Goal: Information Seeking & Learning: Learn about a topic

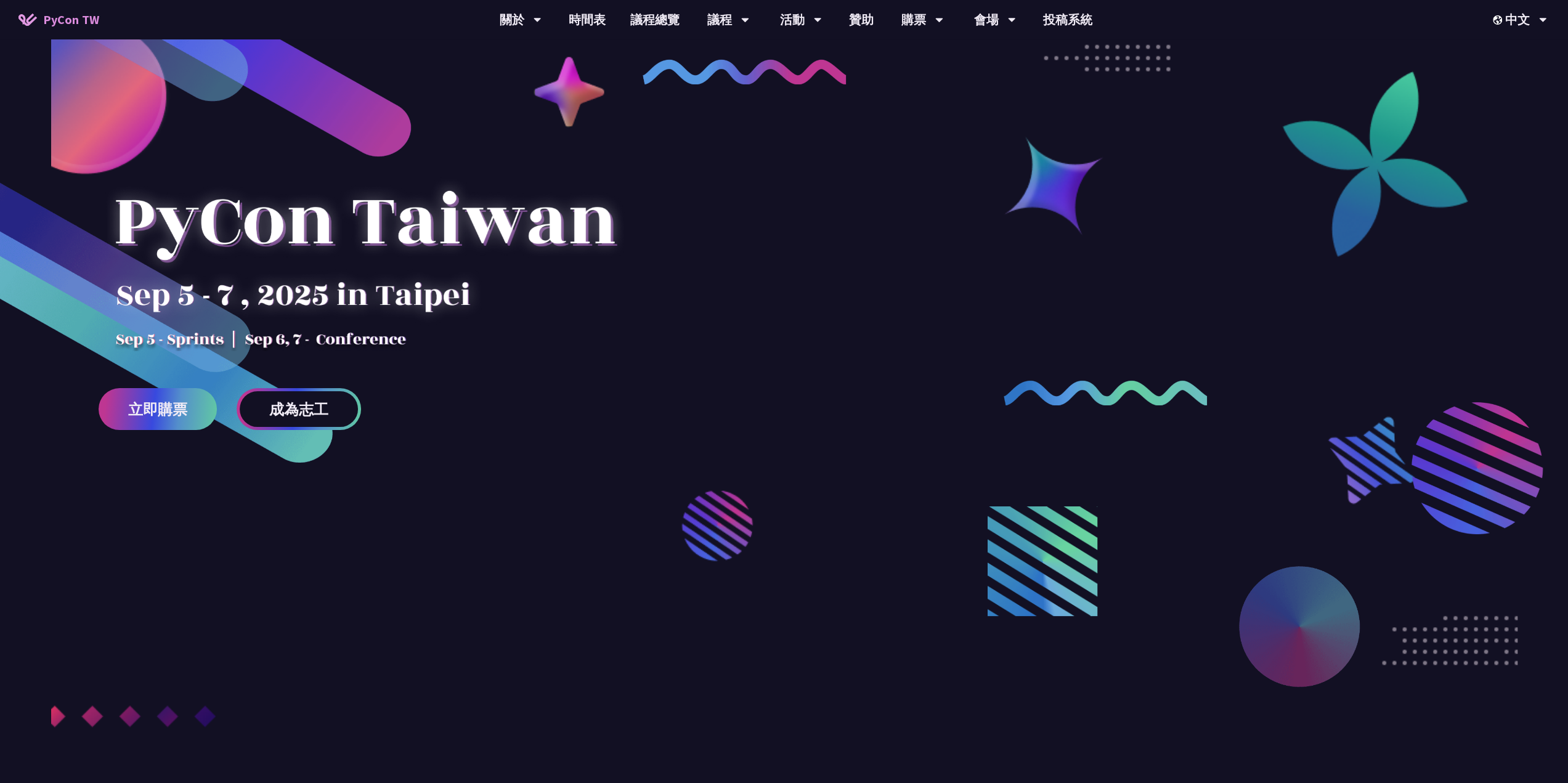
click at [12, 561] on div at bounding box center [784, 447] width 1568 height 746
click at [710, 59] on link "主題演講" at bounding box center [728, 57] width 118 height 29
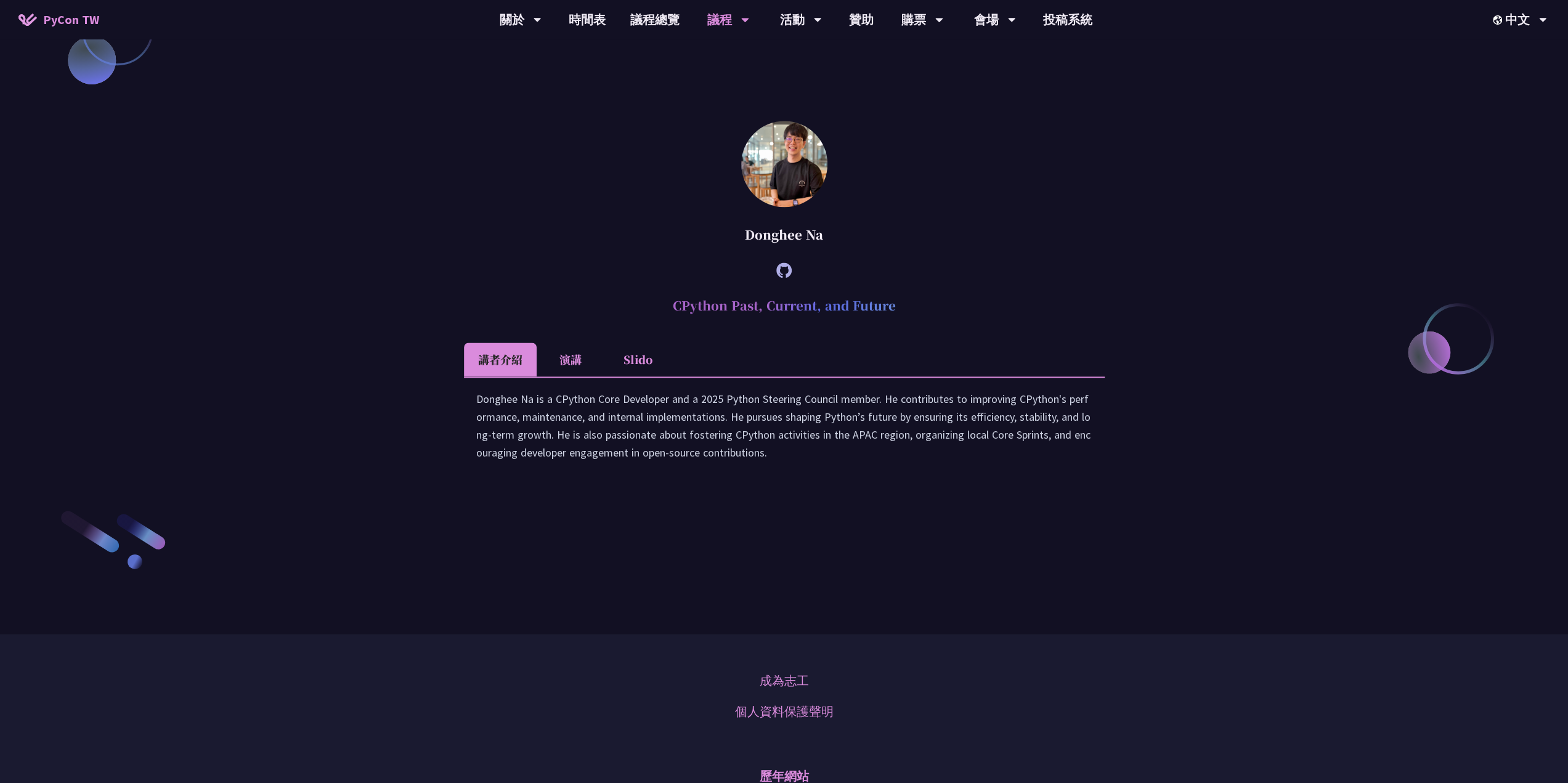
scroll to position [1971, 0]
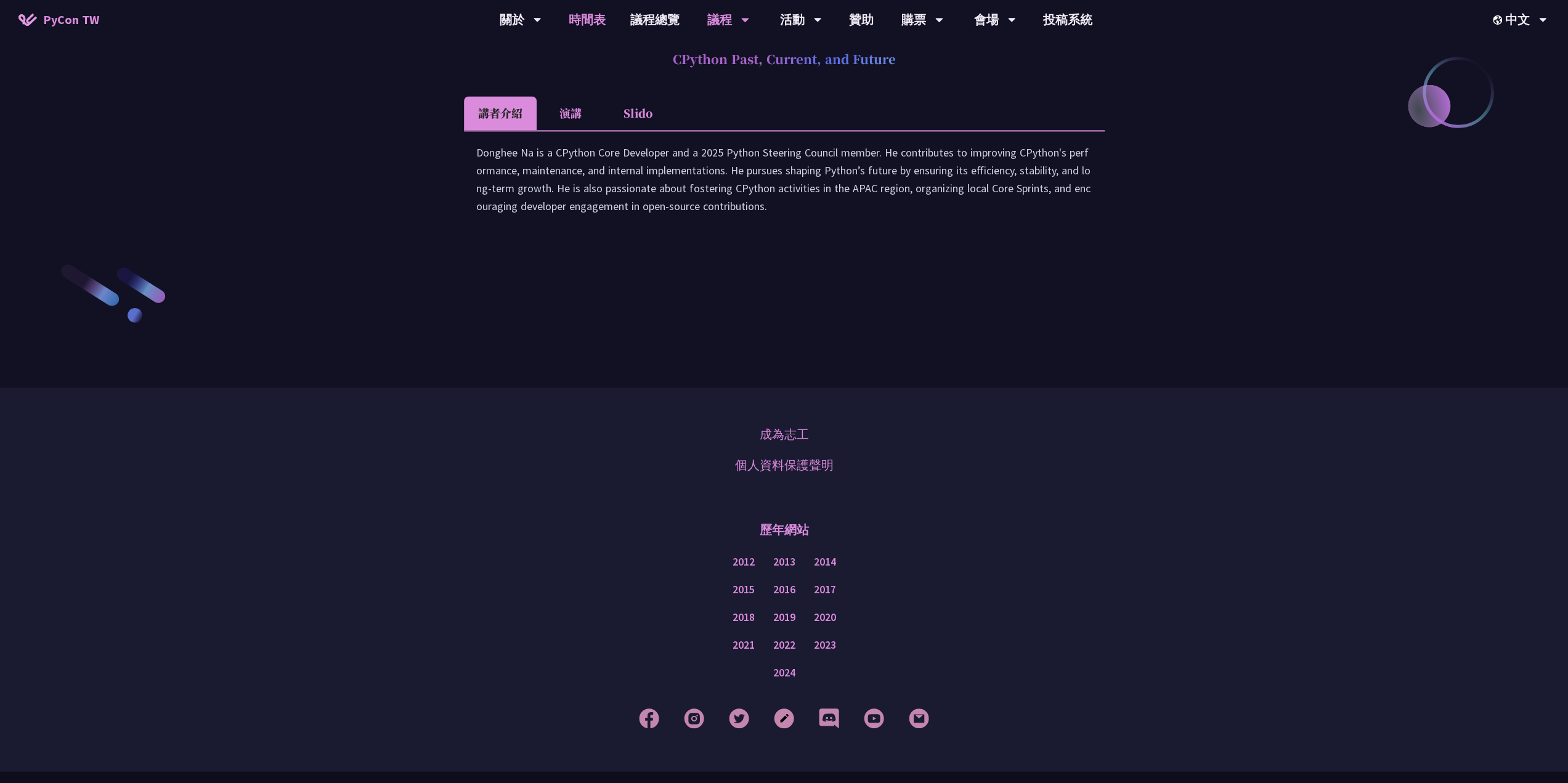
click at [587, 27] on link "時間表" at bounding box center [587, 19] width 62 height 39
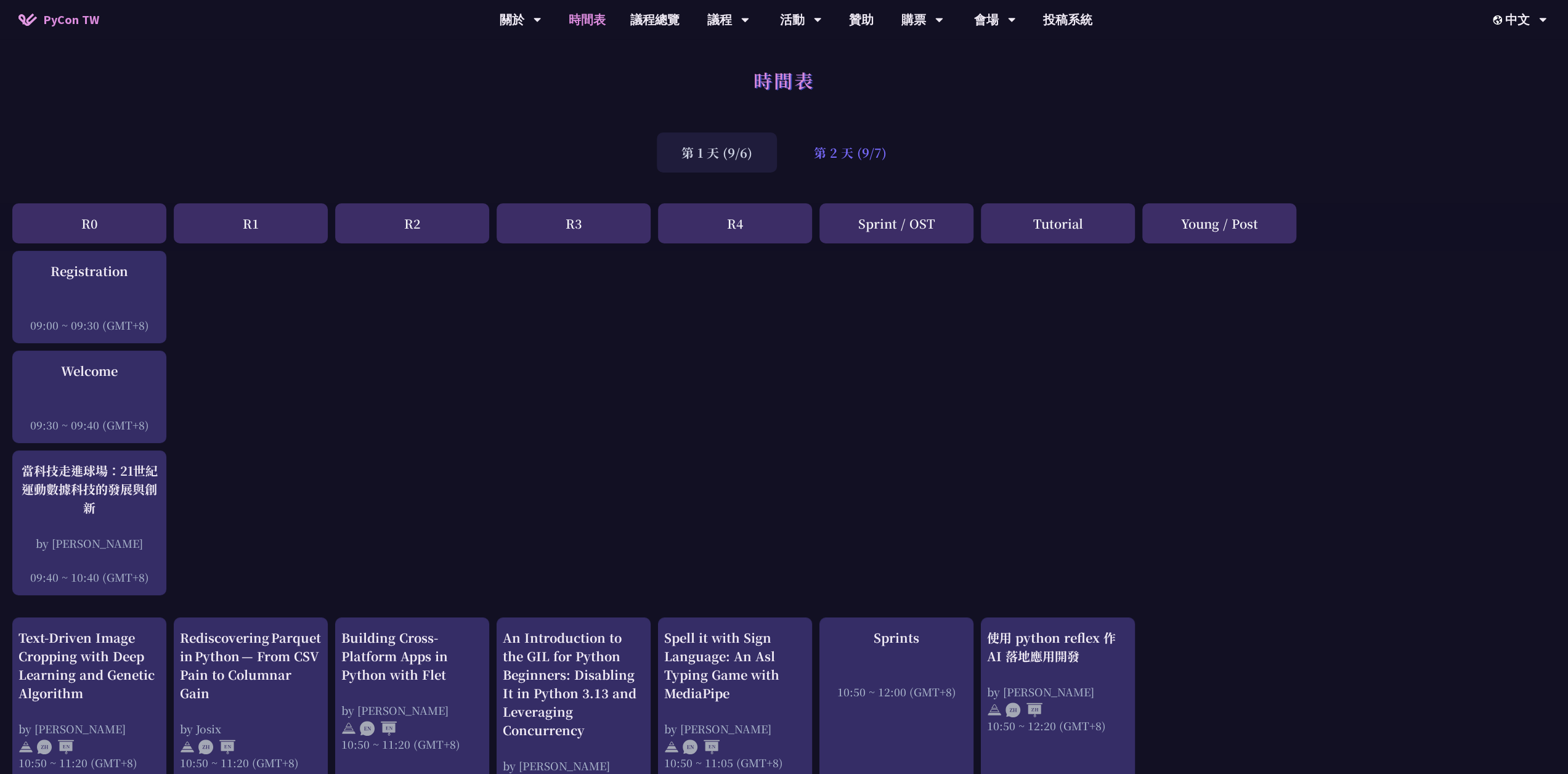
click at [856, 153] on div "第 2 天 (9/7)" at bounding box center [851, 153] width 122 height 40
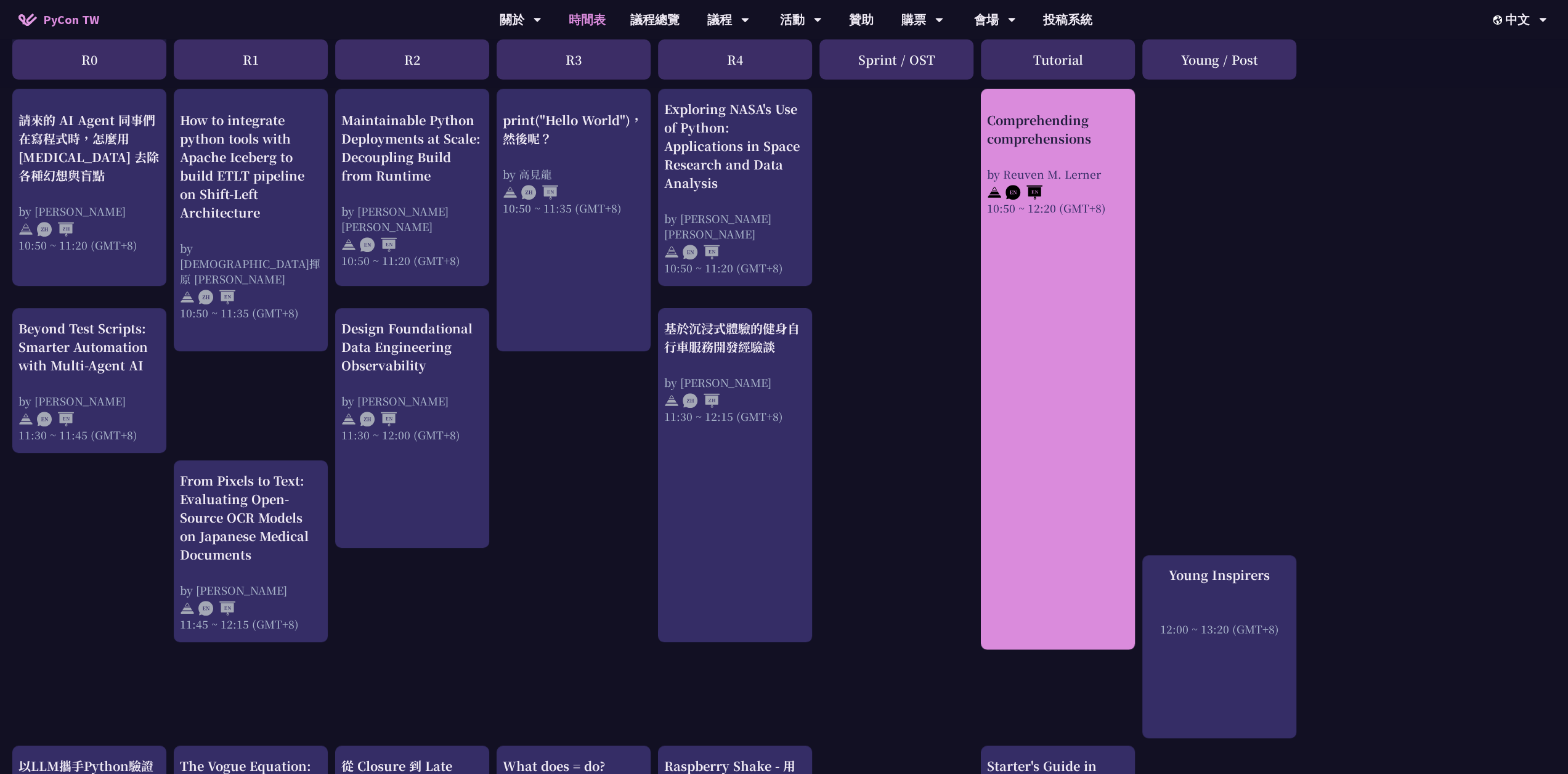
scroll to position [370, 0]
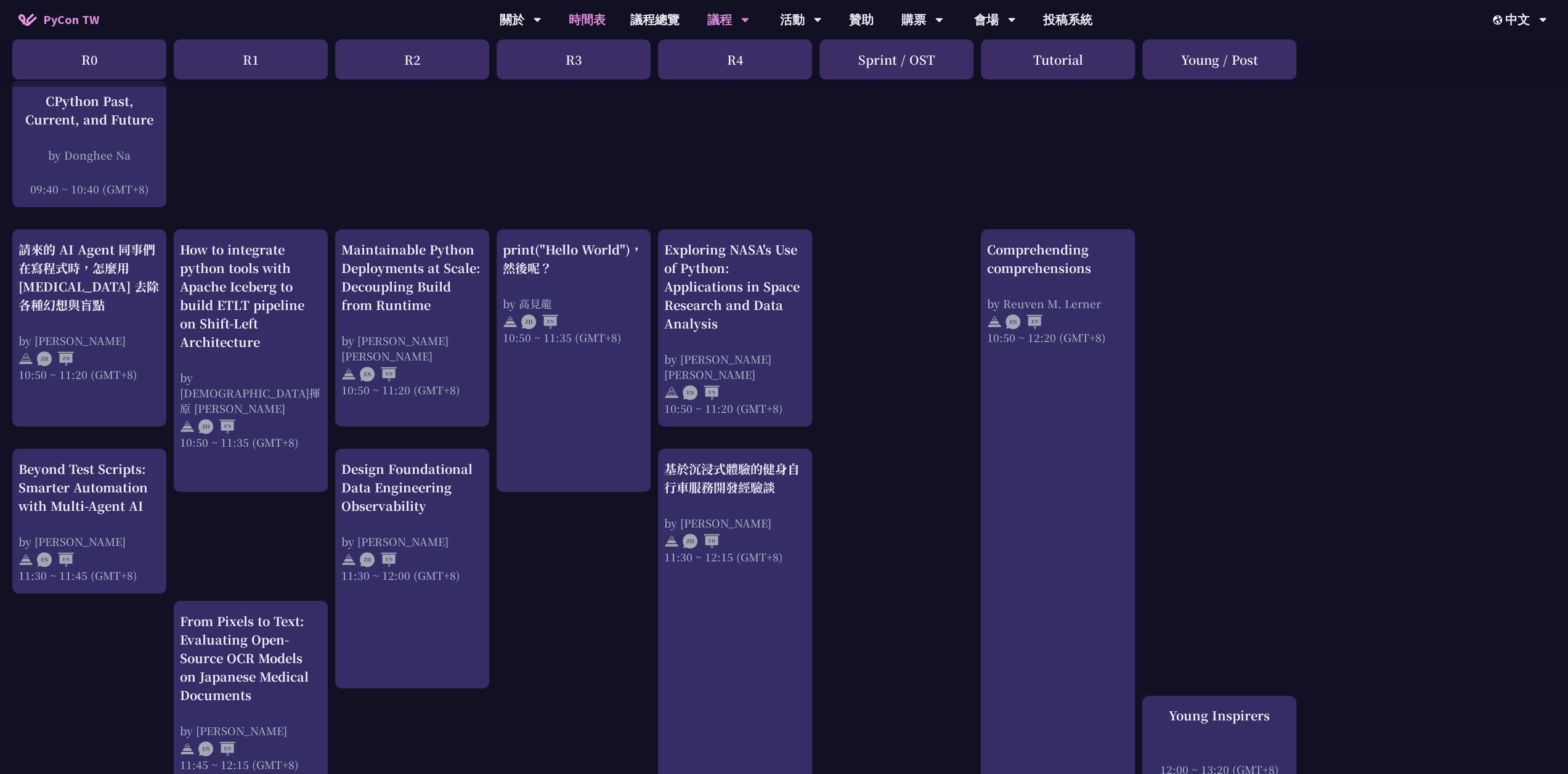
click at [695, 18] on div "議程 主題演講 一般演講 專業課程 Panel Discussion 海報展 Young Inspirers" at bounding box center [728, 19] width 73 height 39
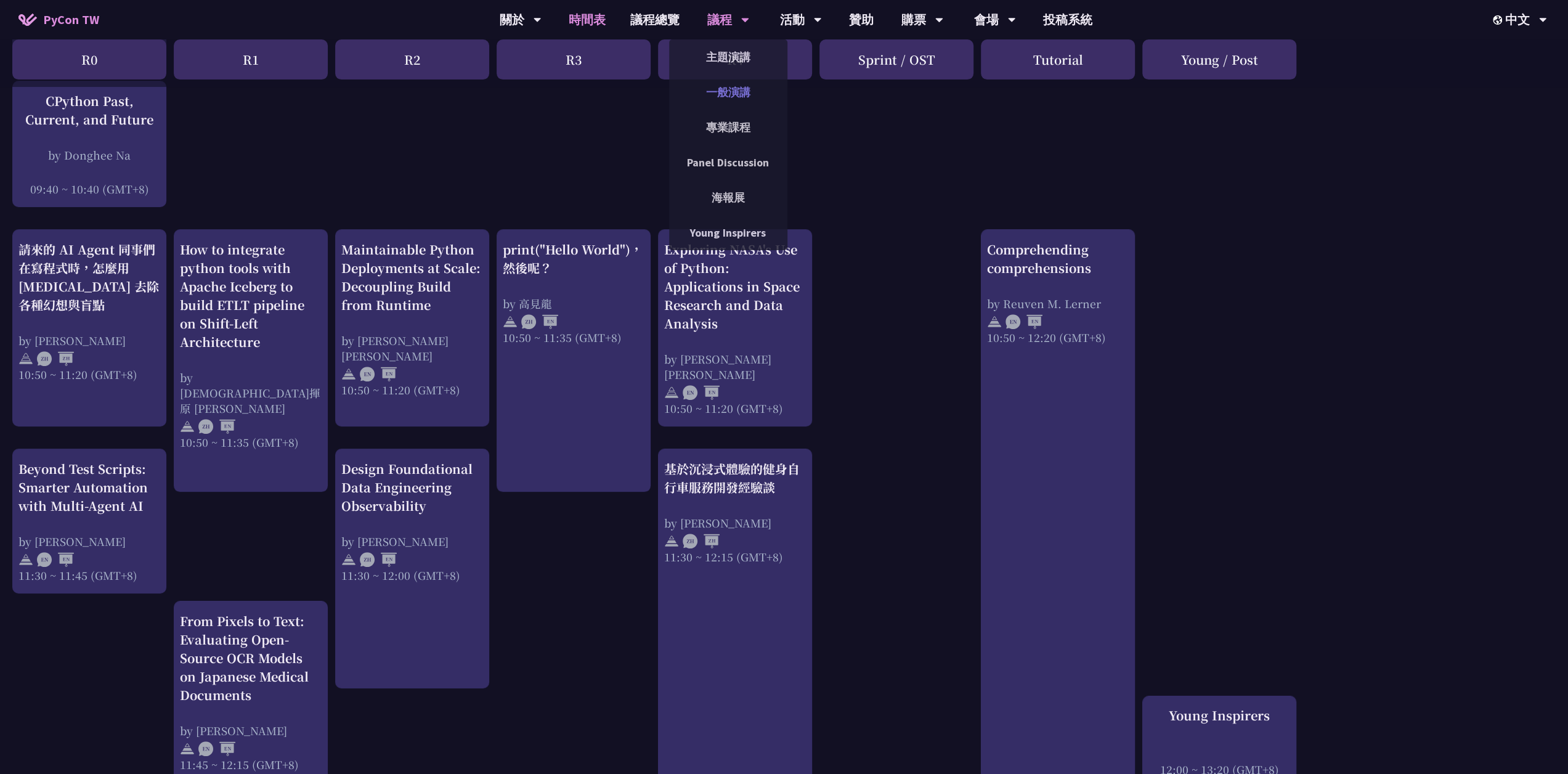
click at [731, 92] on link "一般演講" at bounding box center [728, 92] width 118 height 29
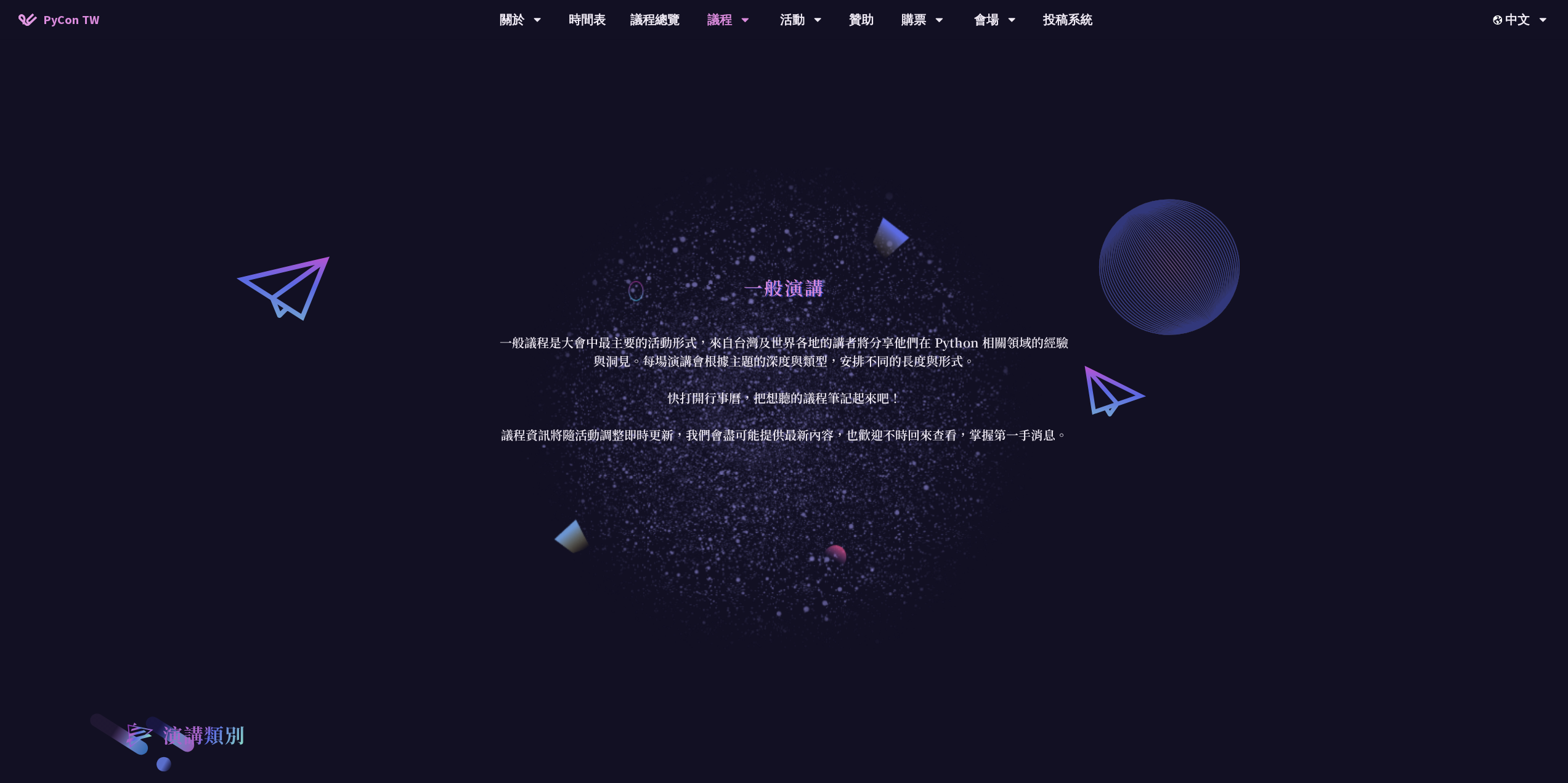
scroll to position [247, 0]
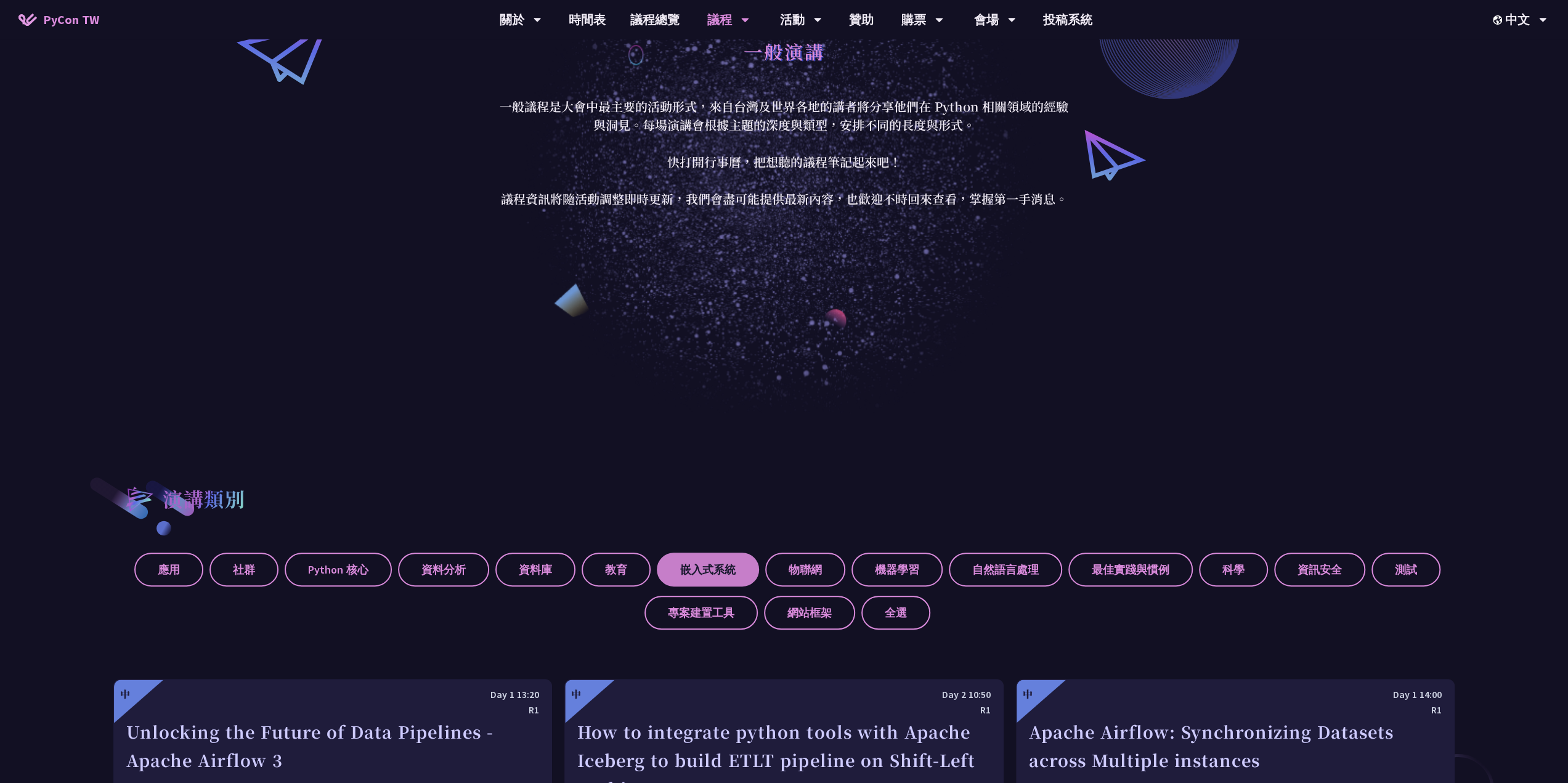
click at [701, 557] on label "嵌入式系統" at bounding box center [708, 569] width 102 height 34
click at [0, 0] on input "嵌入式系統" at bounding box center [0, 0] width 0 height 0
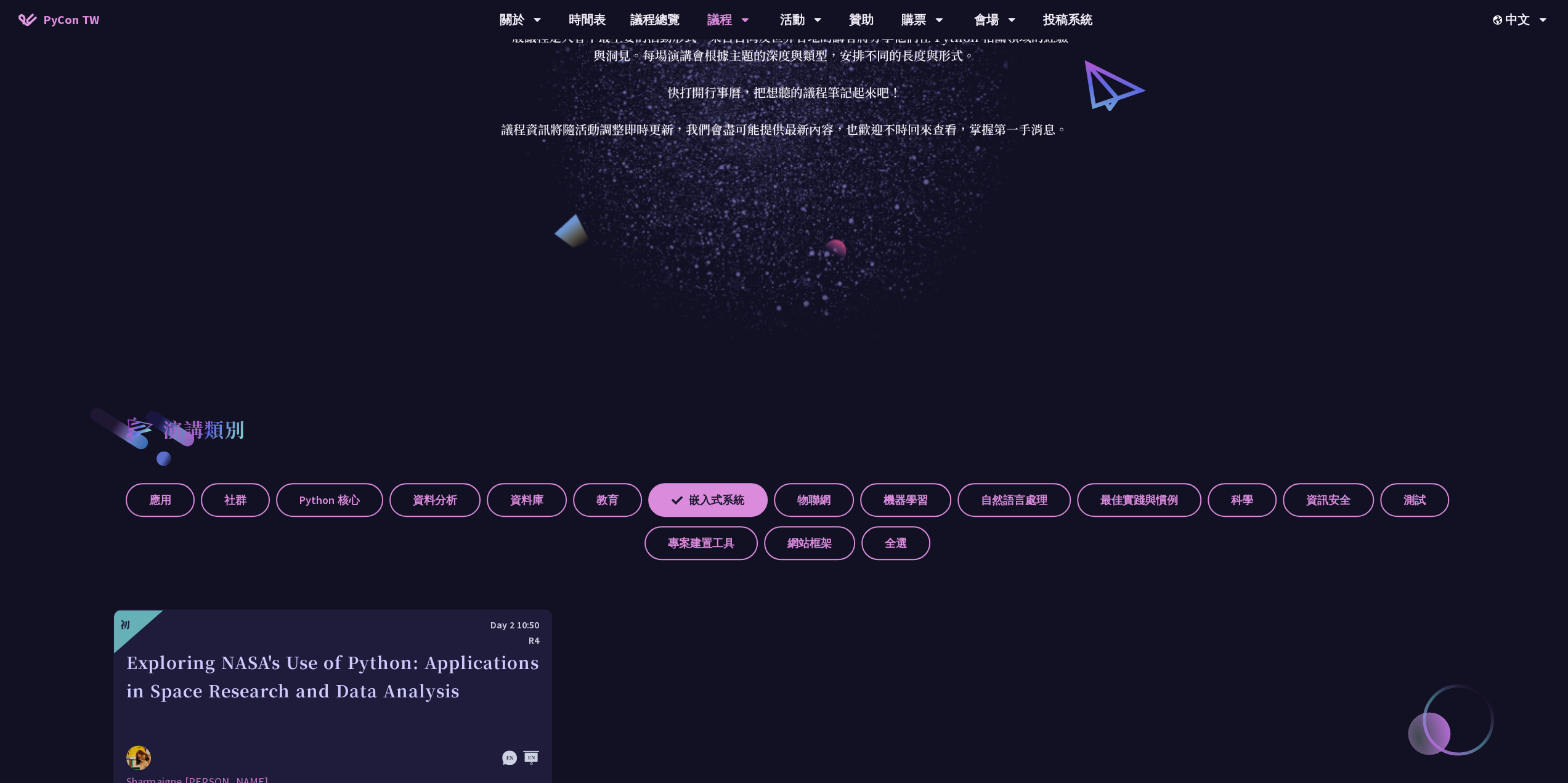
scroll to position [492, 0]
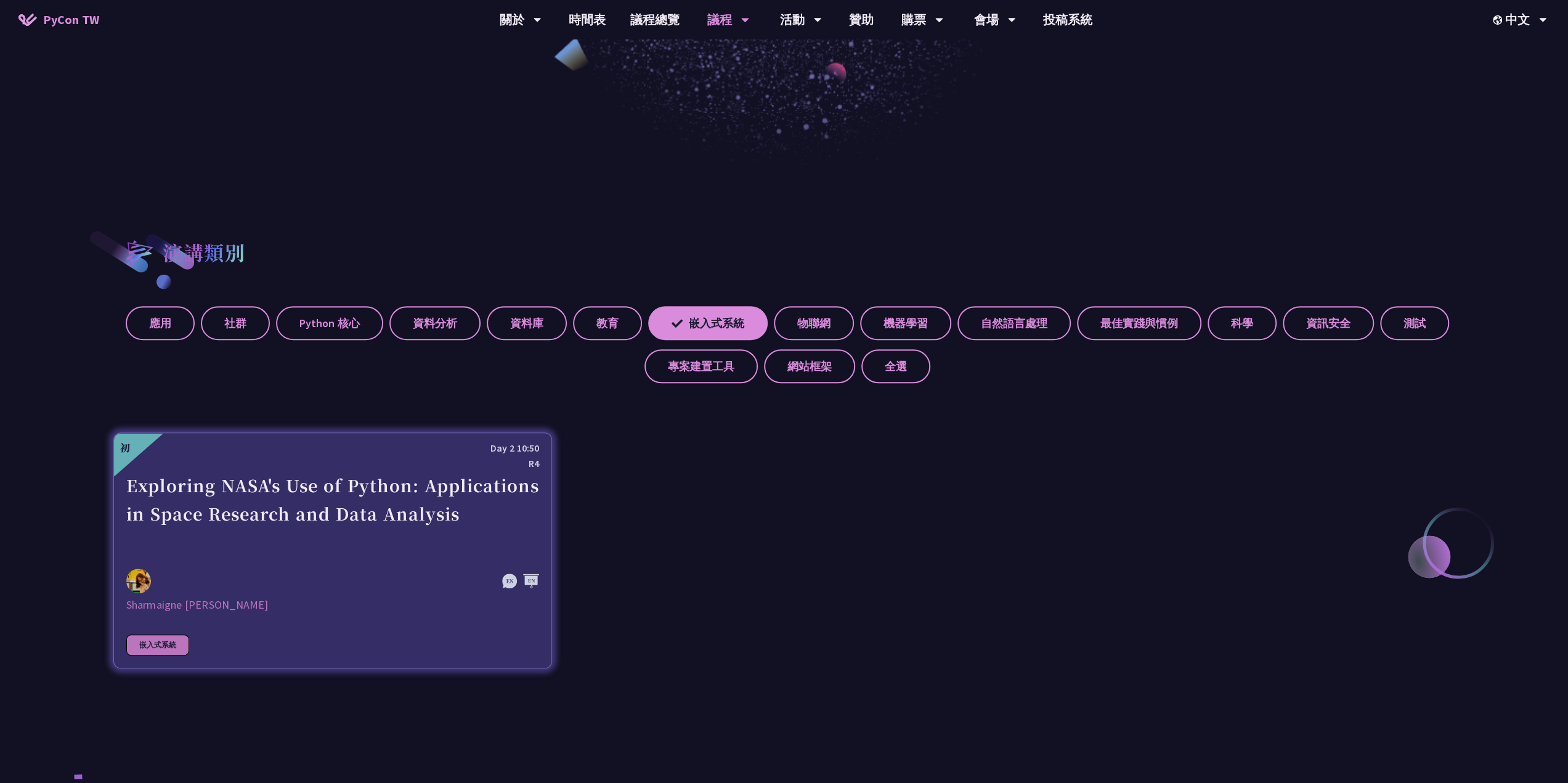
click at [348, 513] on div "Exploring NASA's Use of Python: Applications in Space Research and Data Analysis" at bounding box center [333, 514] width 413 height 85
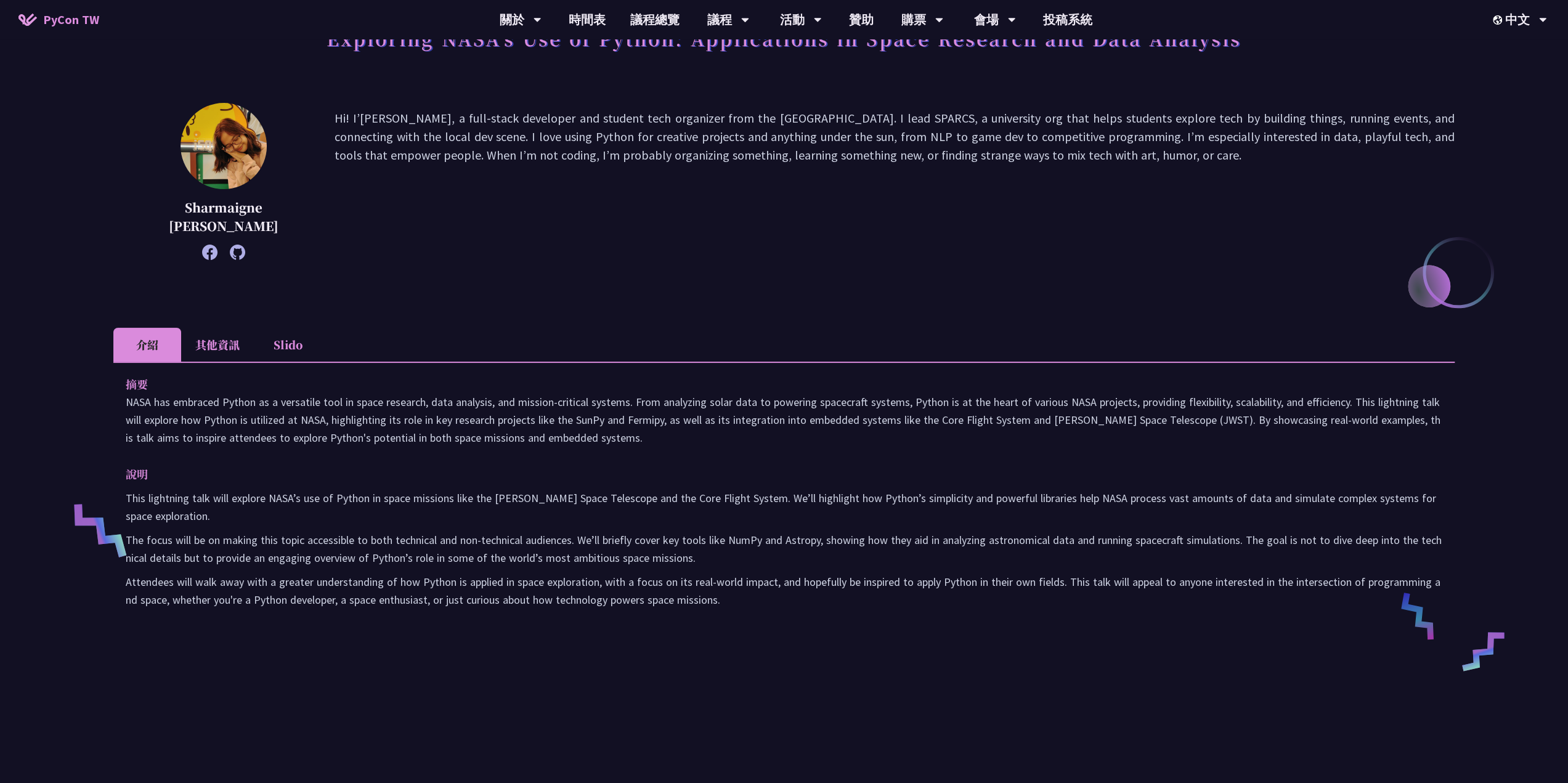
scroll to position [123, 0]
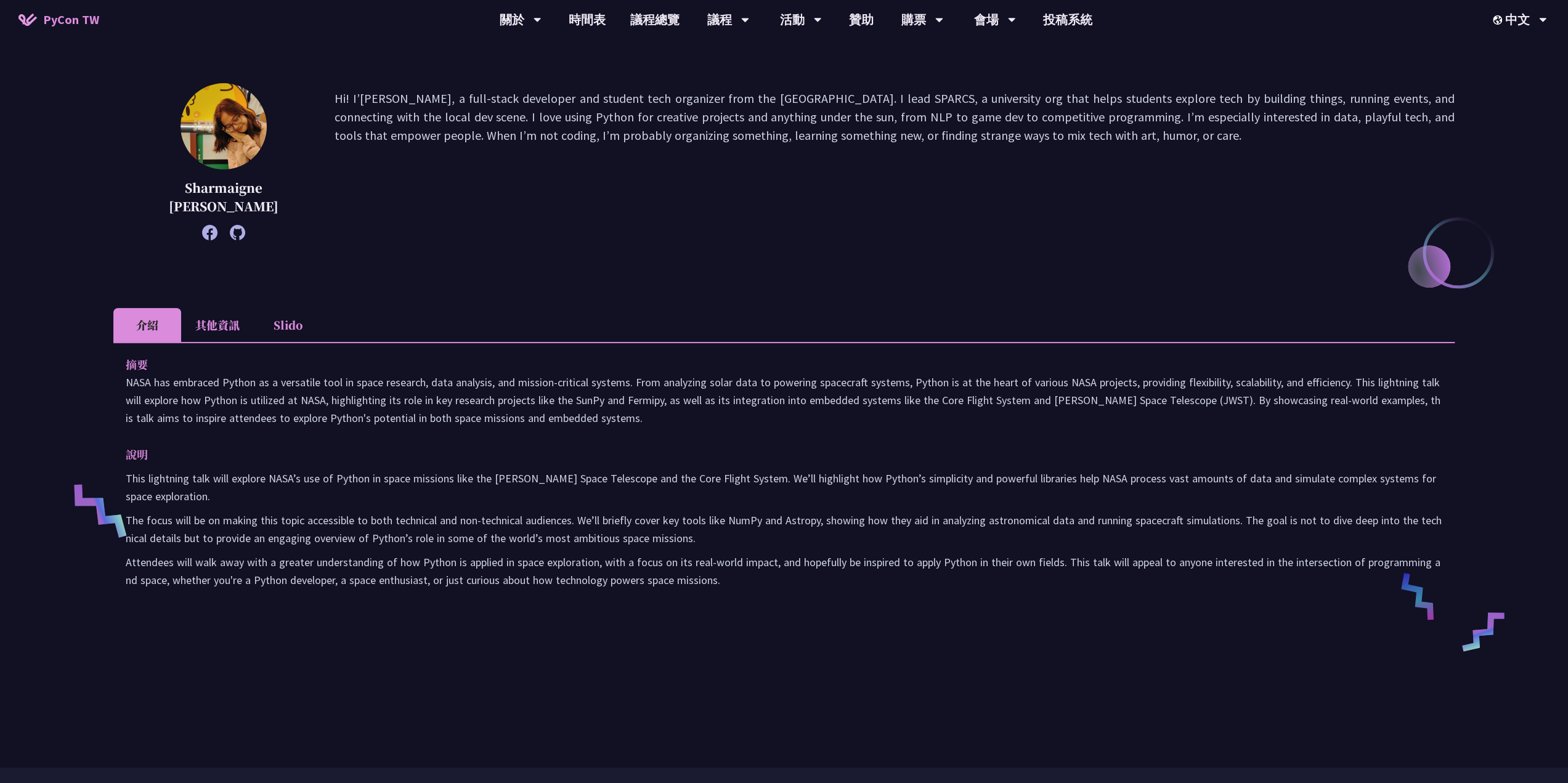
click at [287, 319] on li "Slido" at bounding box center [287, 324] width 68 height 34
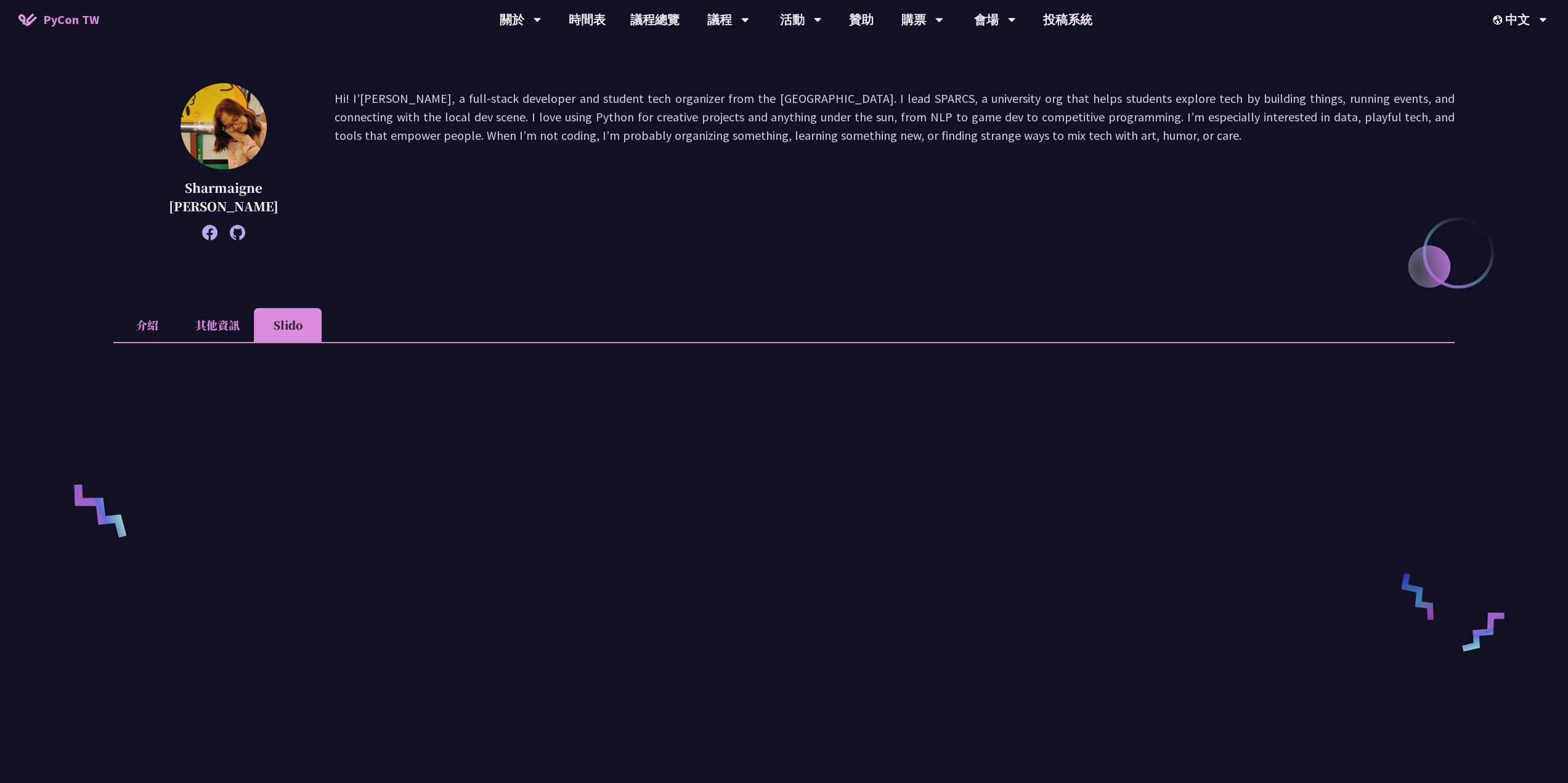
click at [239, 326] on li "其他資訊" at bounding box center [218, 324] width 73 height 34
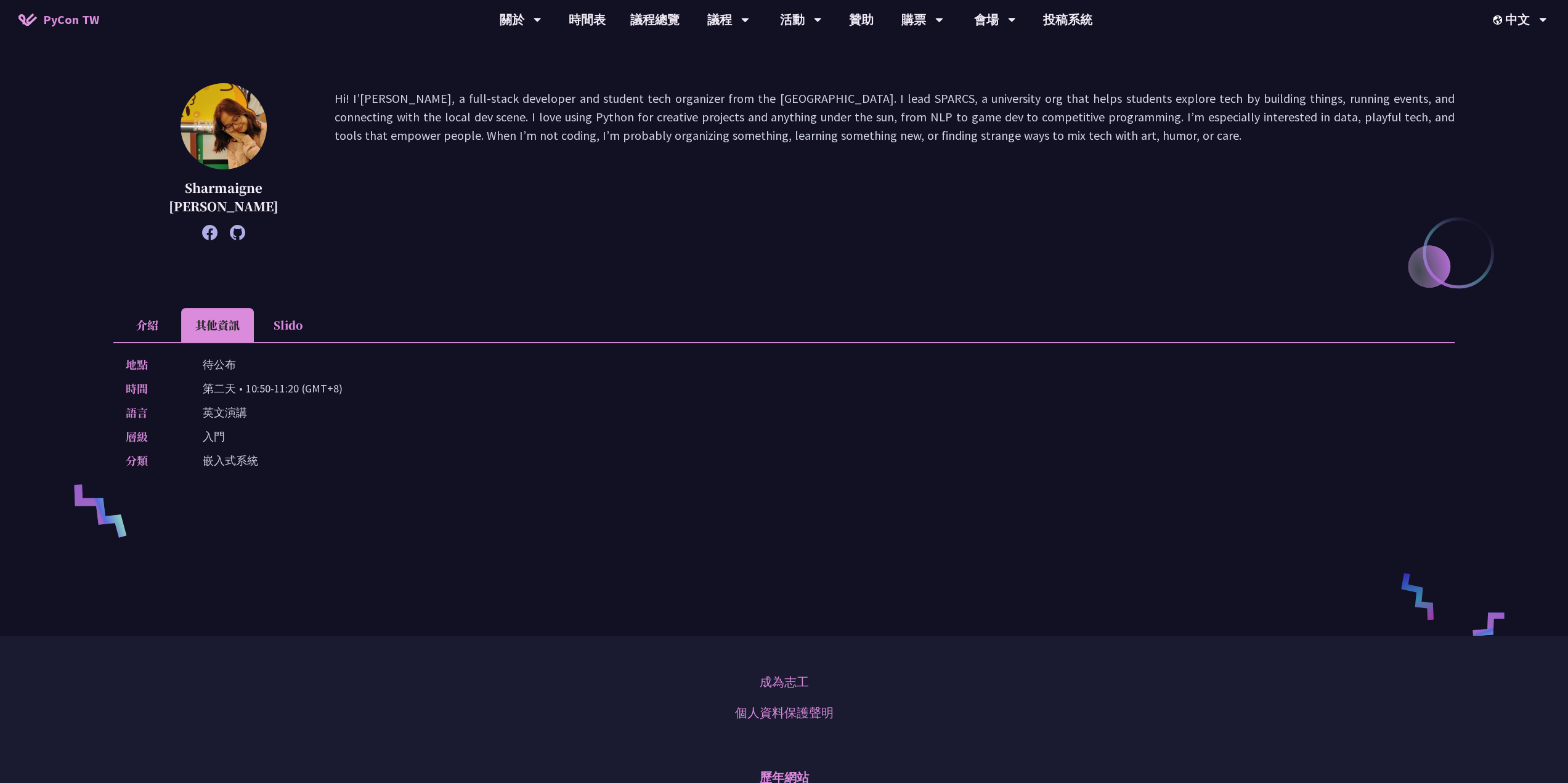
click at [295, 324] on li "Slido" at bounding box center [287, 324] width 68 height 34
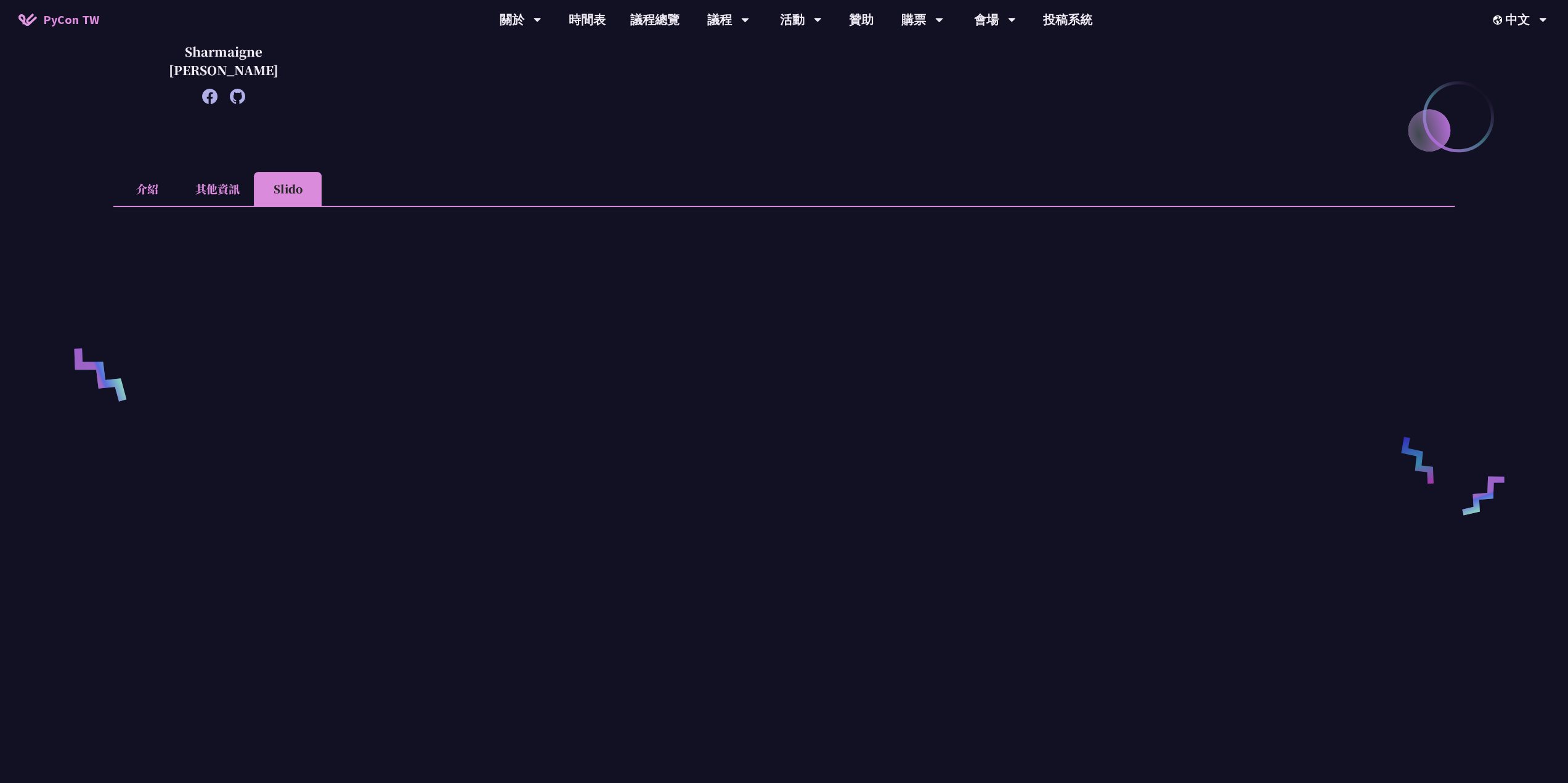
scroll to position [247, 0]
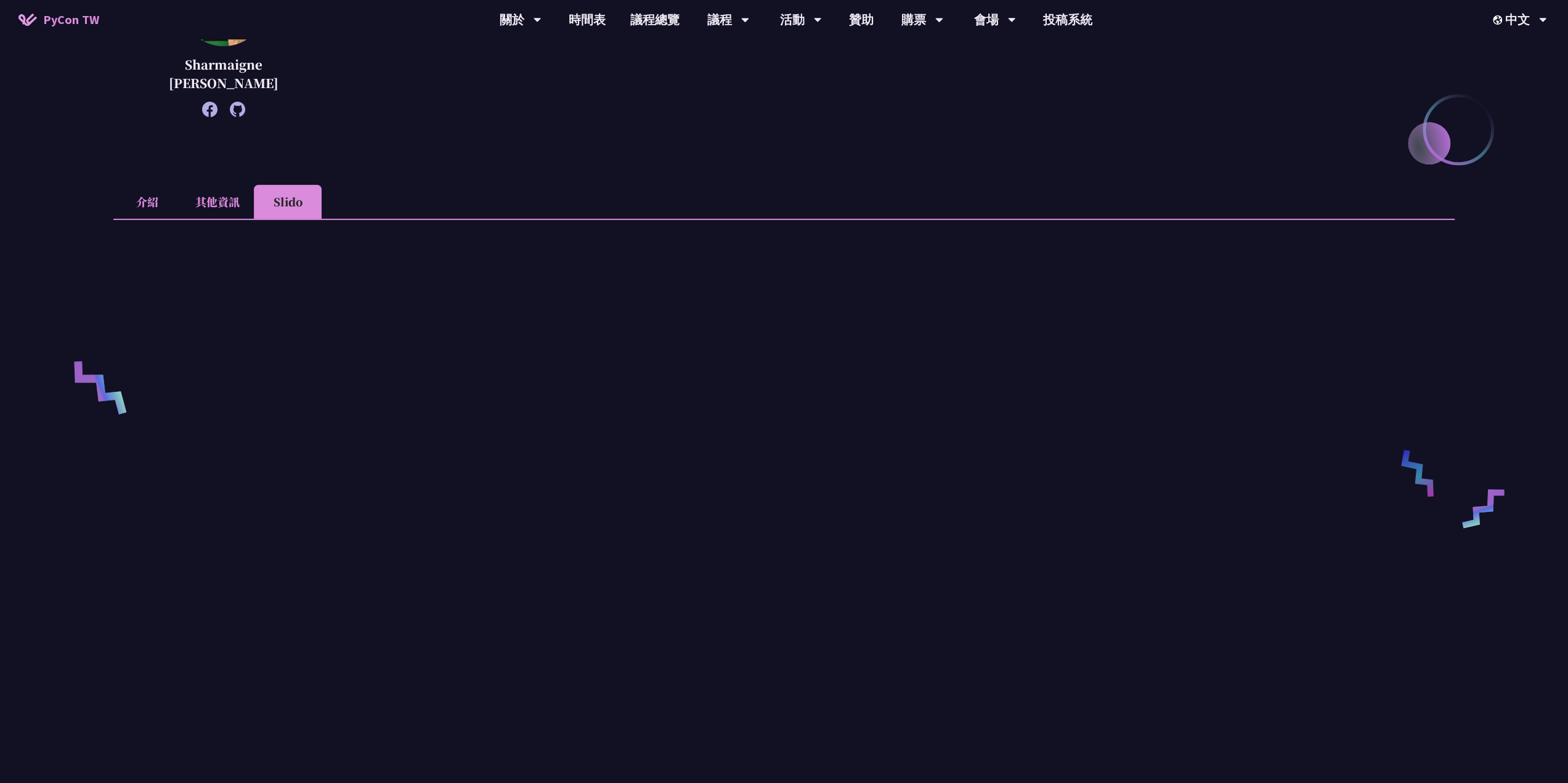
click at [225, 193] on li "其他資訊" at bounding box center [218, 201] width 73 height 34
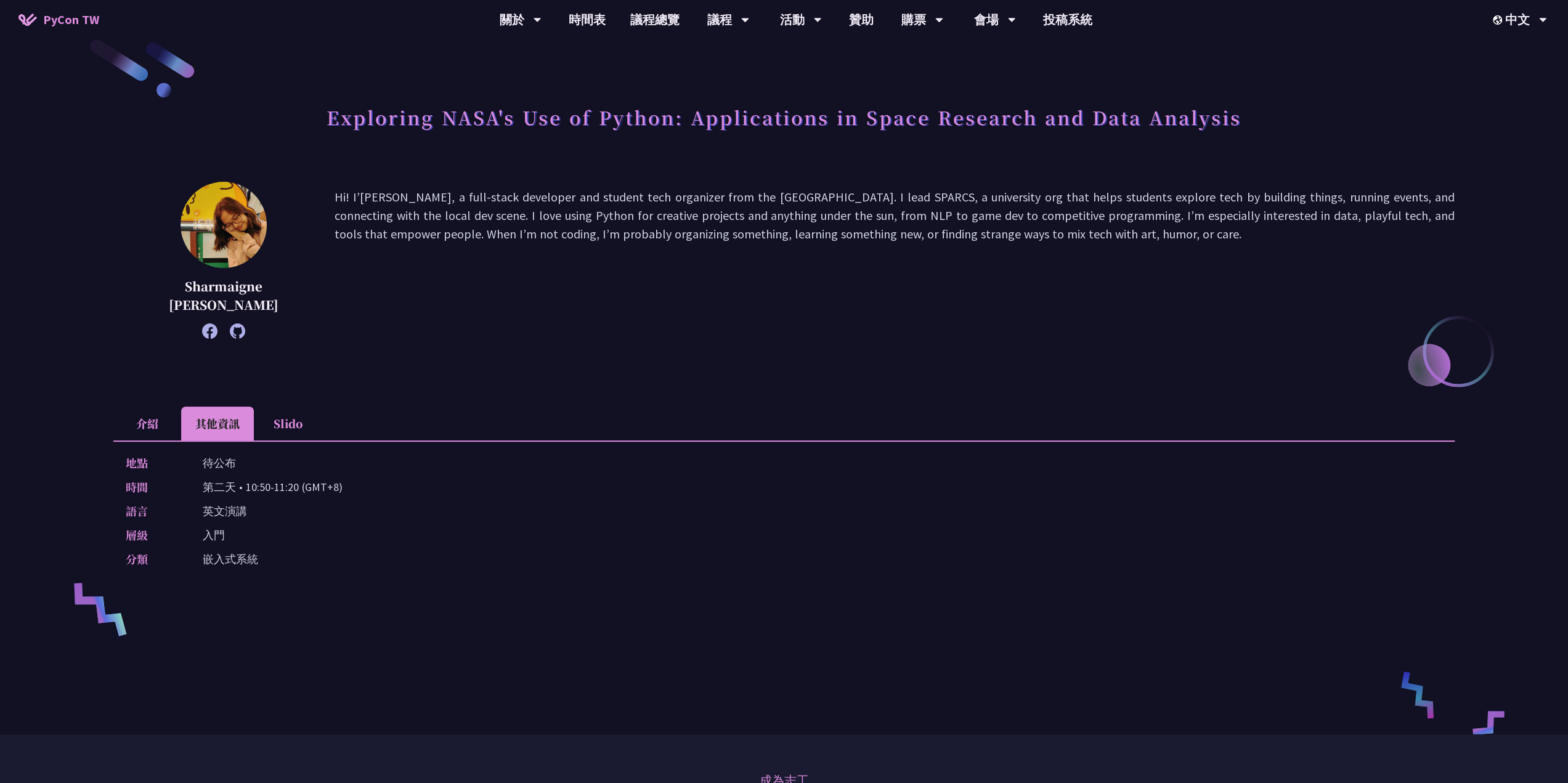
scroll to position [0, 0]
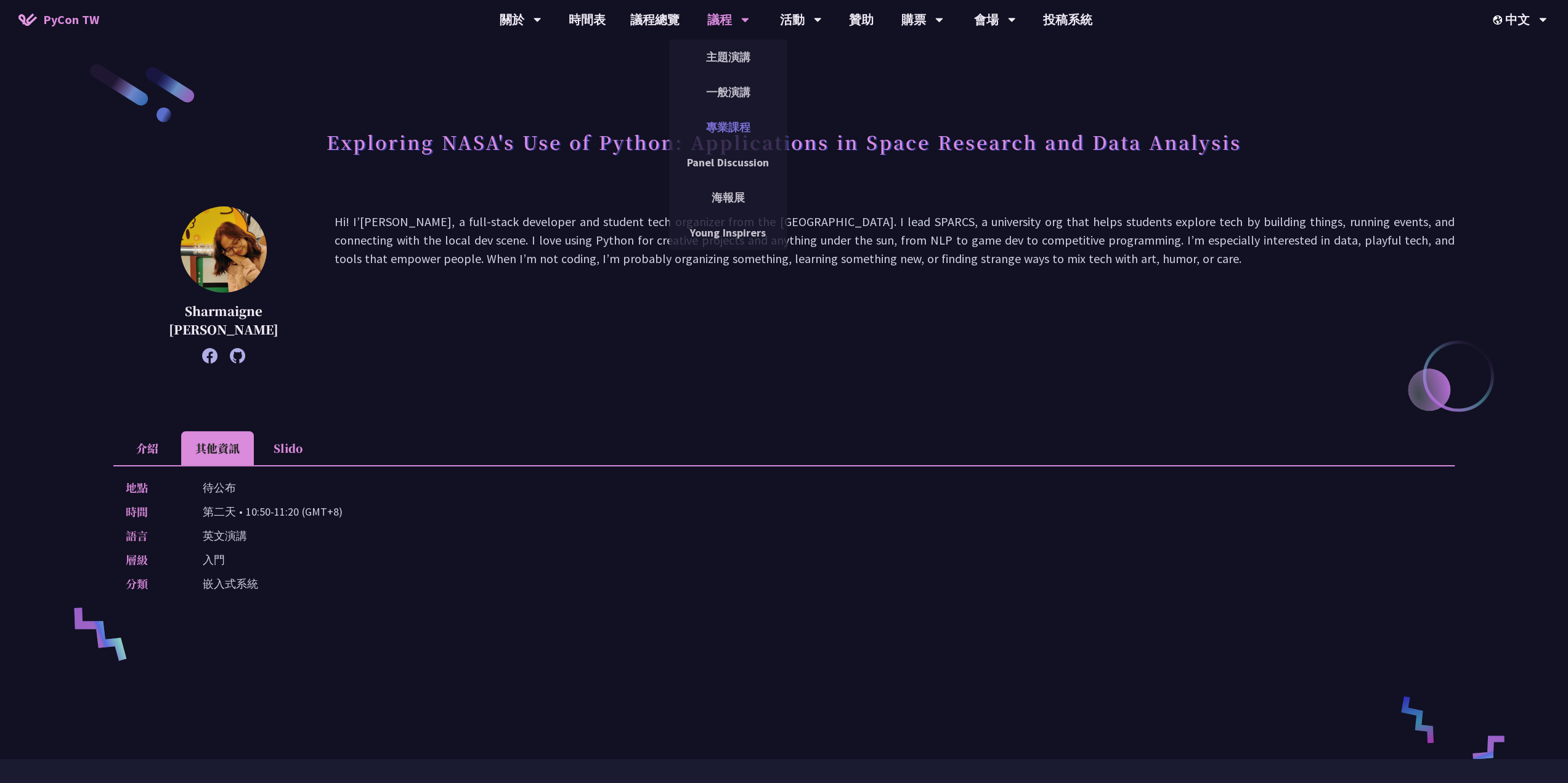
click at [736, 139] on link "專業課程" at bounding box center [728, 127] width 118 height 29
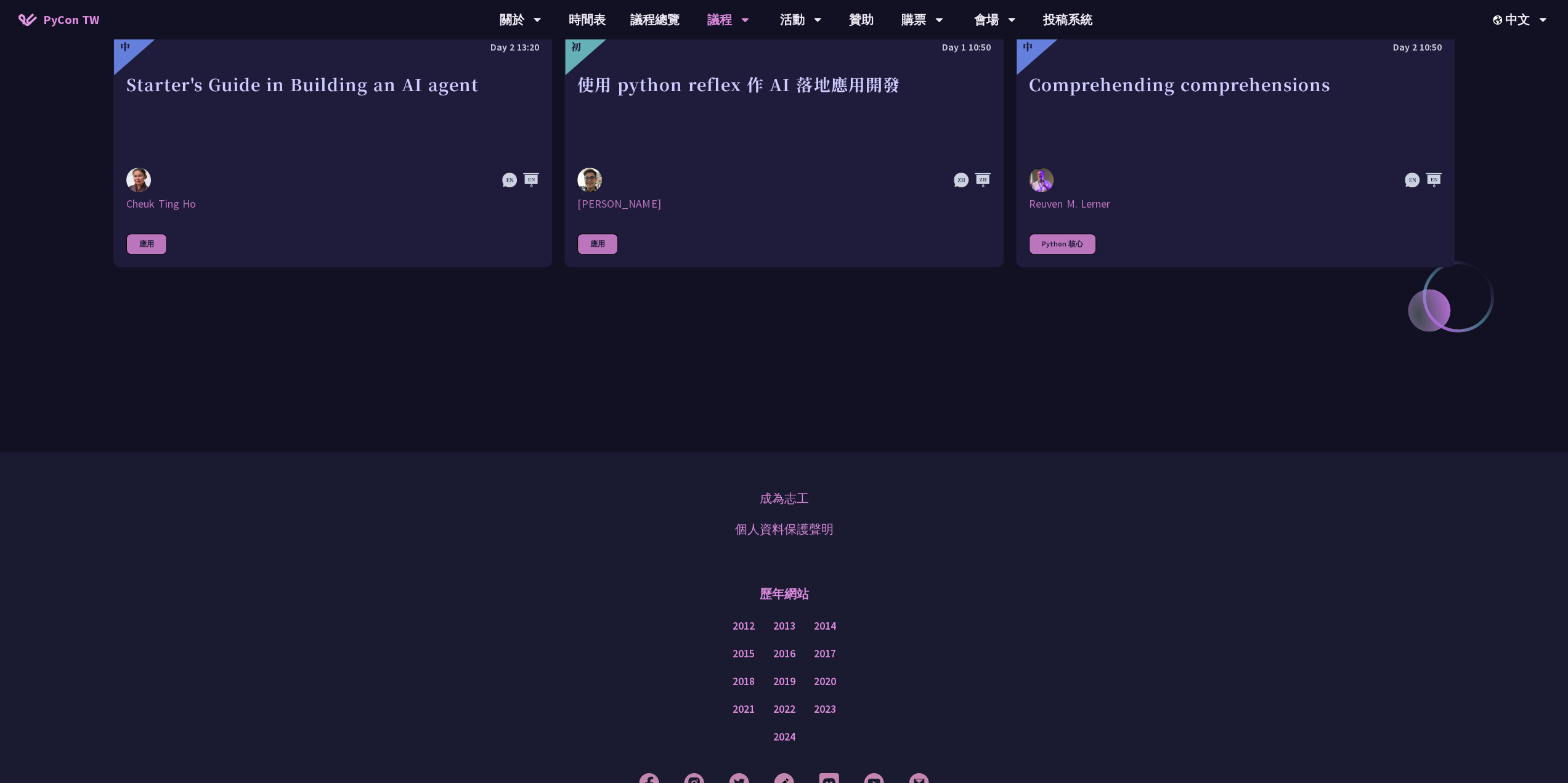
scroll to position [308, 0]
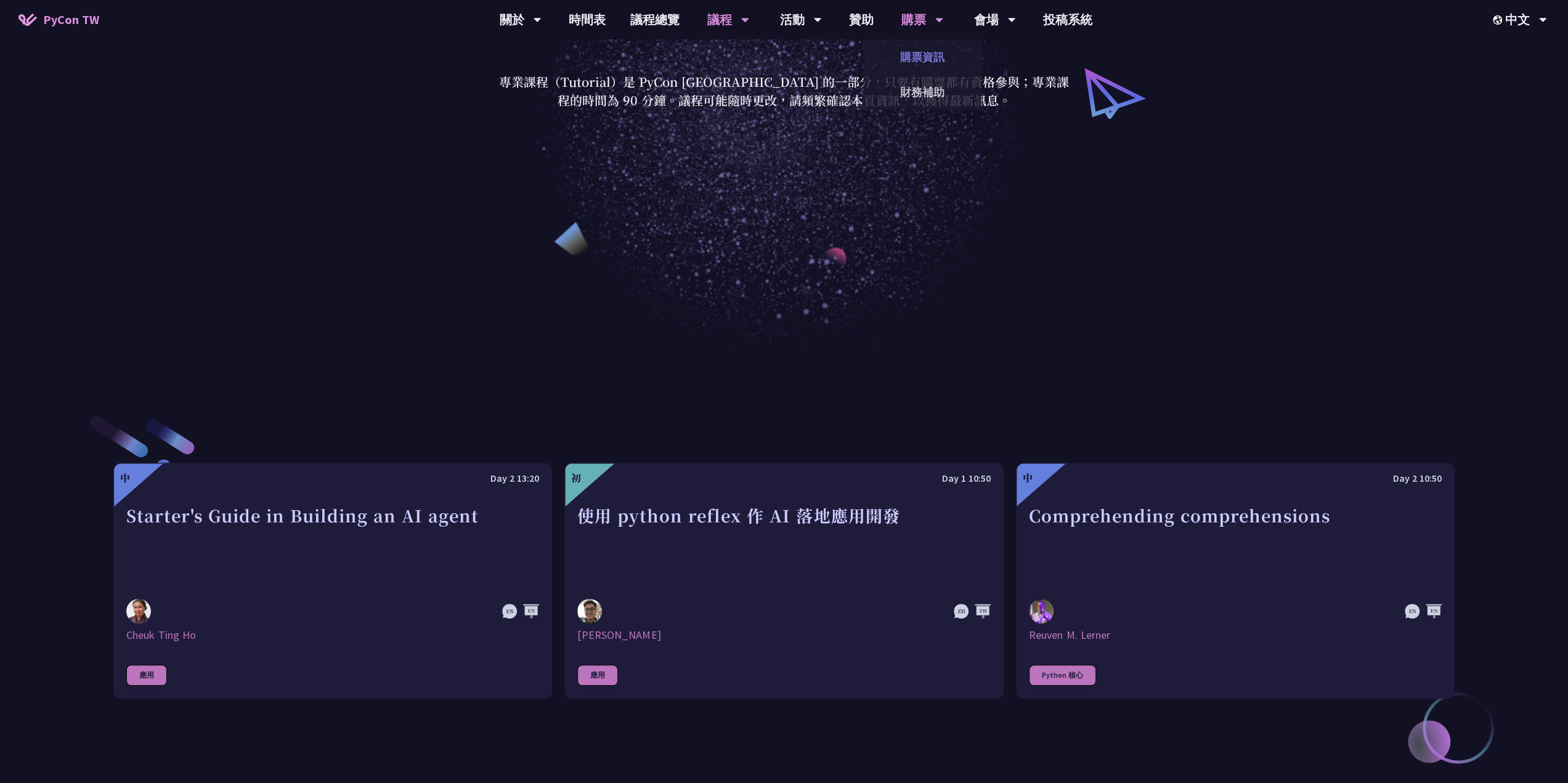
click at [921, 56] on link "購票資訊" at bounding box center [922, 57] width 118 height 29
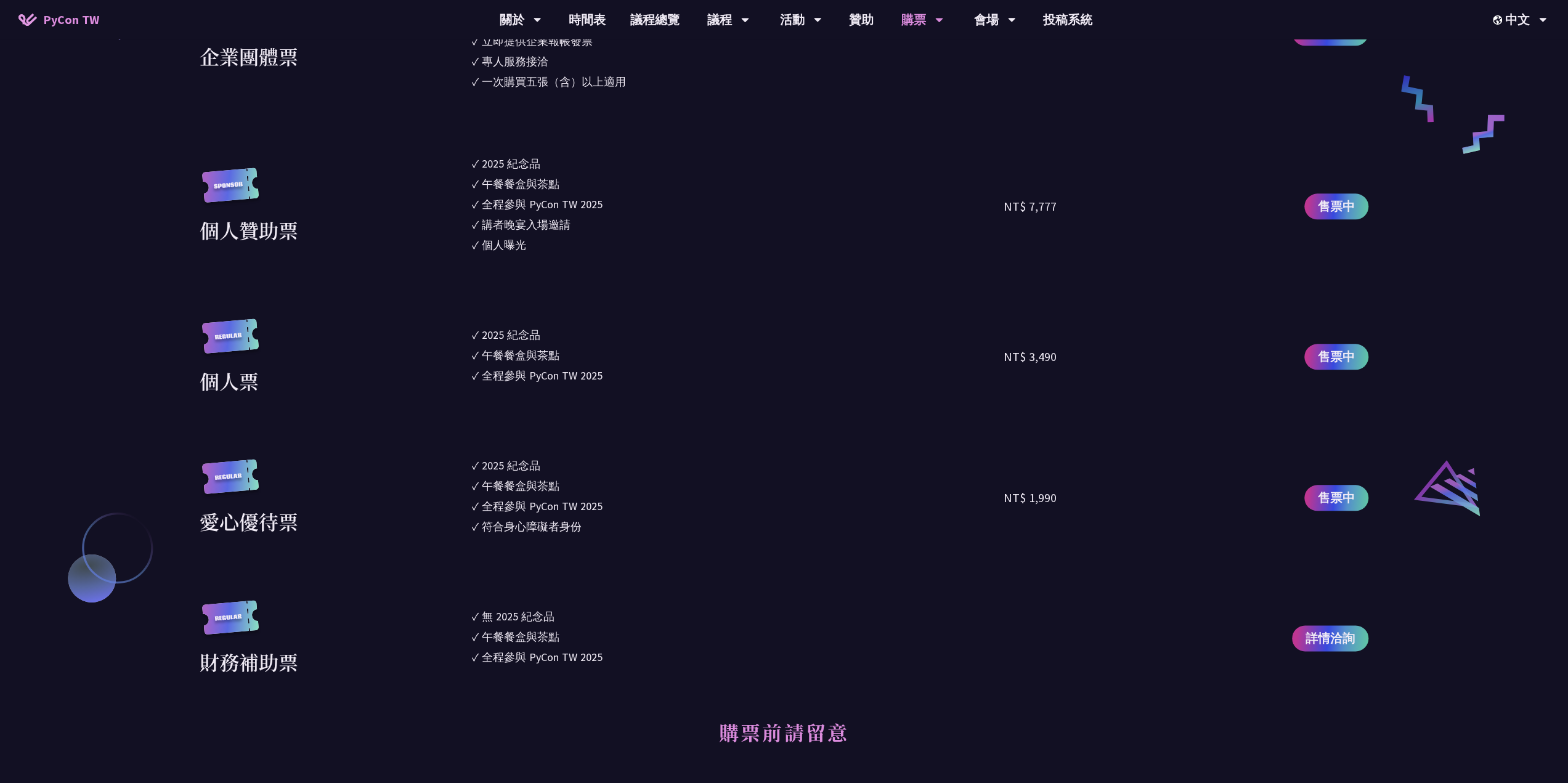
scroll to position [1232, 0]
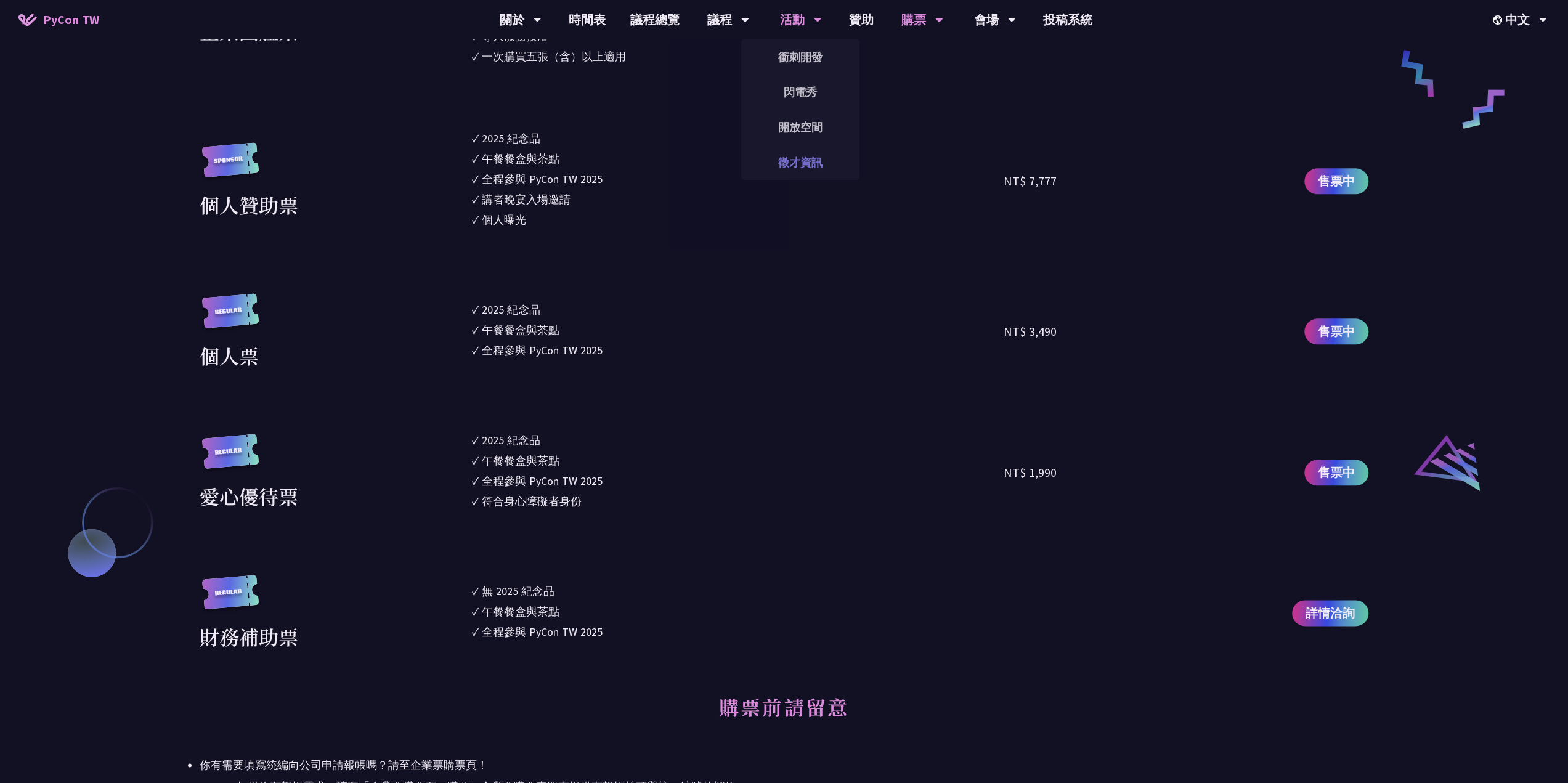
click at [805, 153] on link "徵才資訊" at bounding box center [800, 162] width 118 height 29
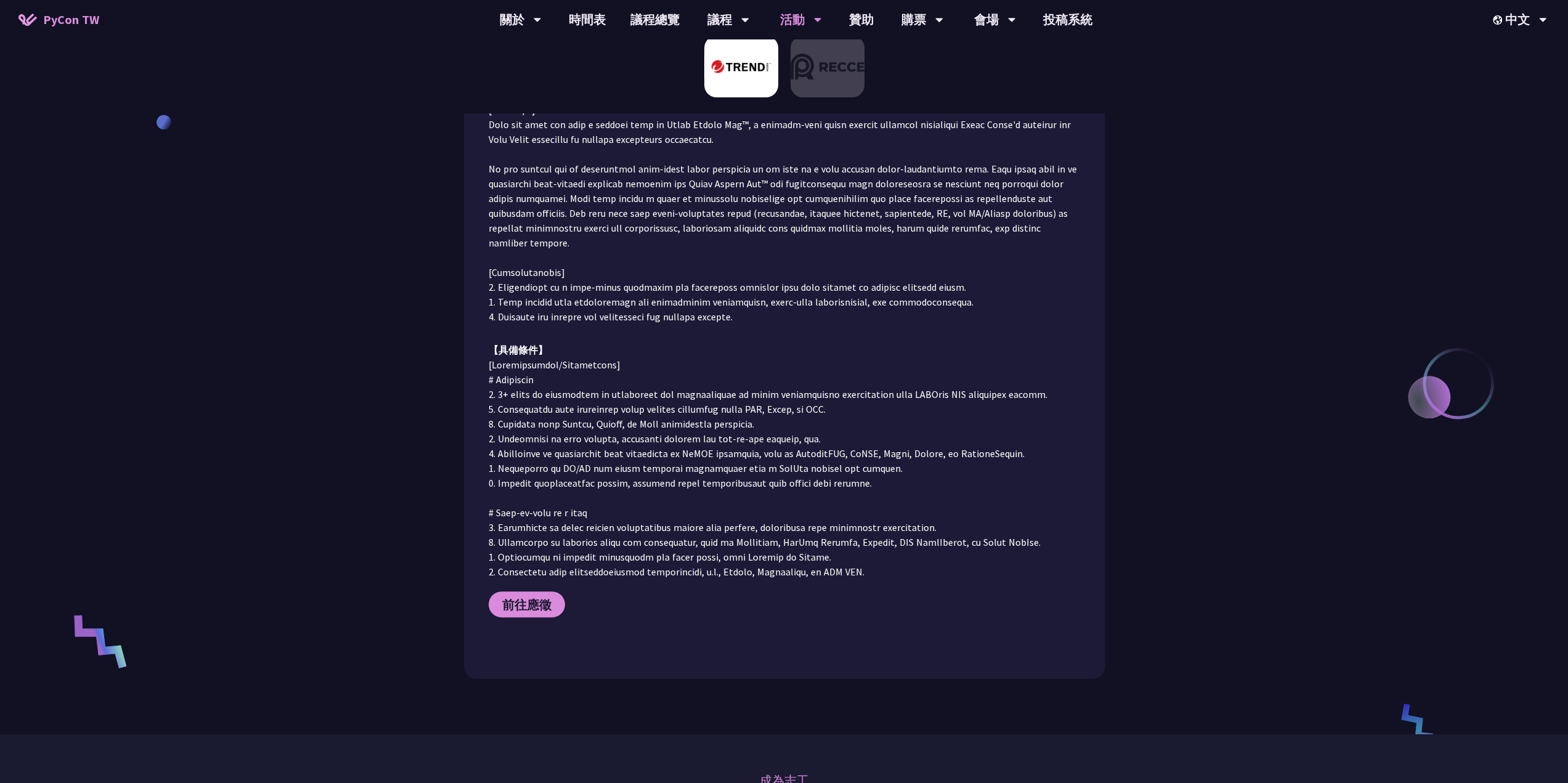
scroll to position [85, 0]
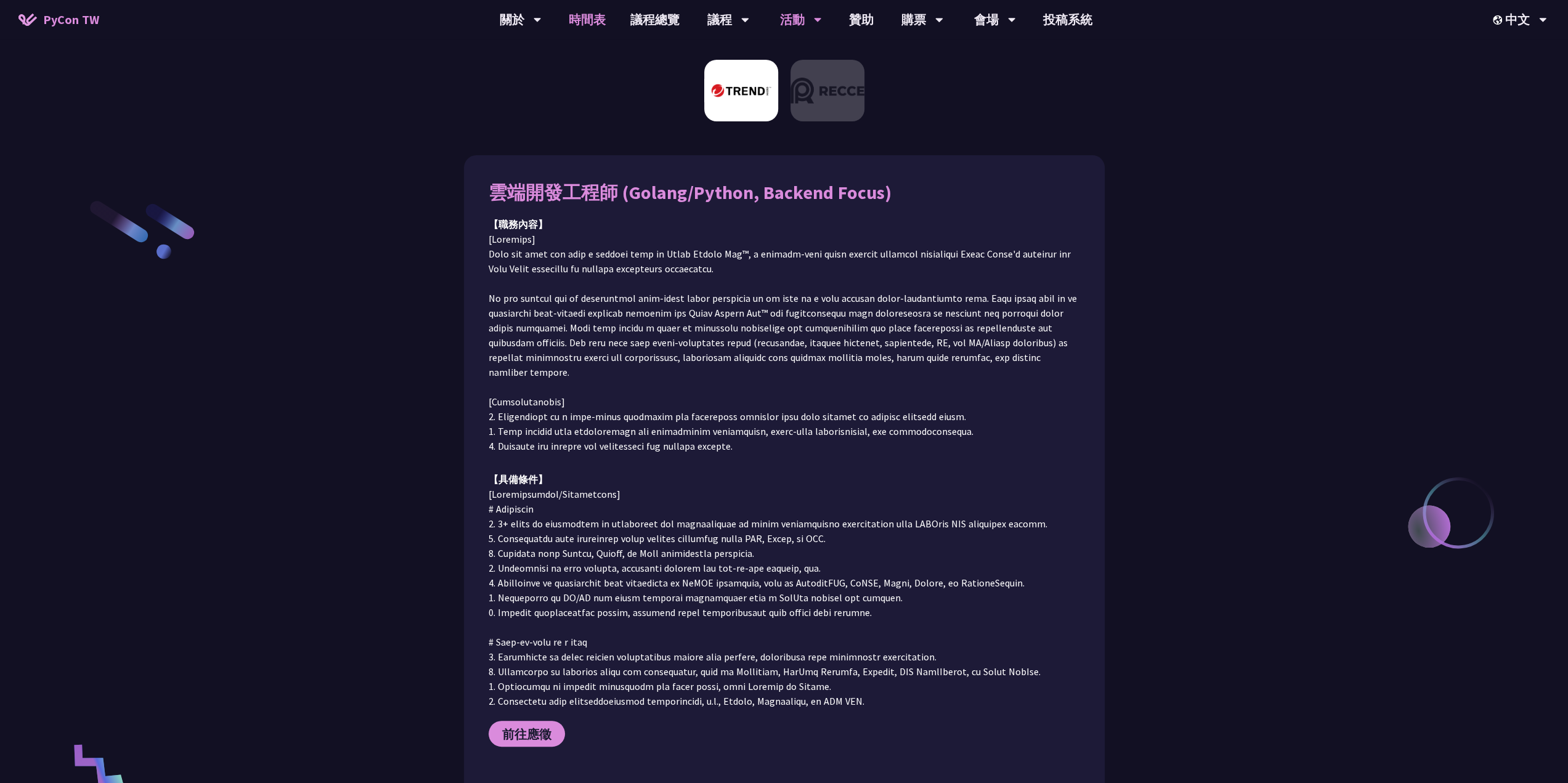
click at [587, 21] on link "時間表" at bounding box center [587, 19] width 62 height 39
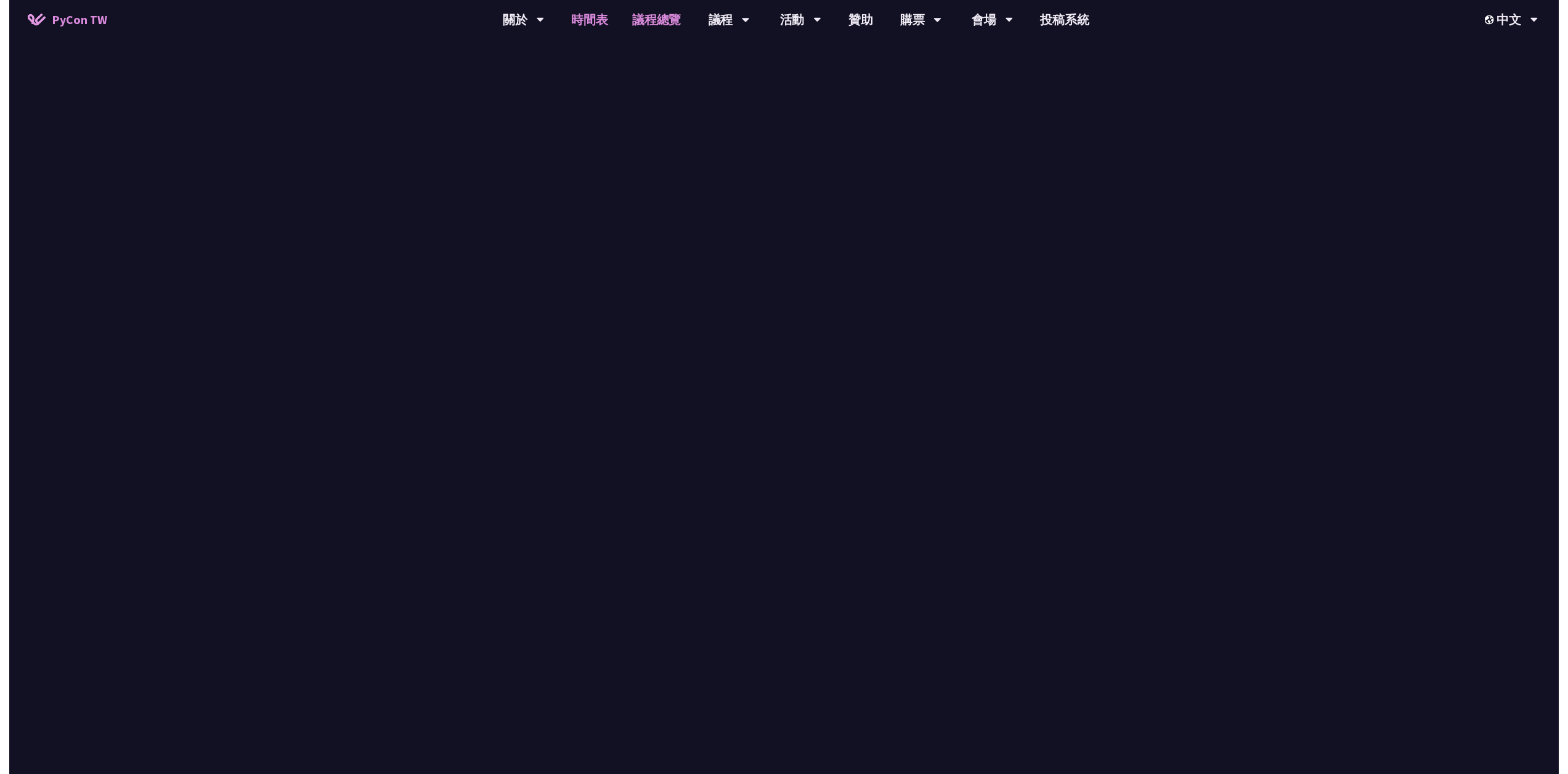
scroll to position [370, 0]
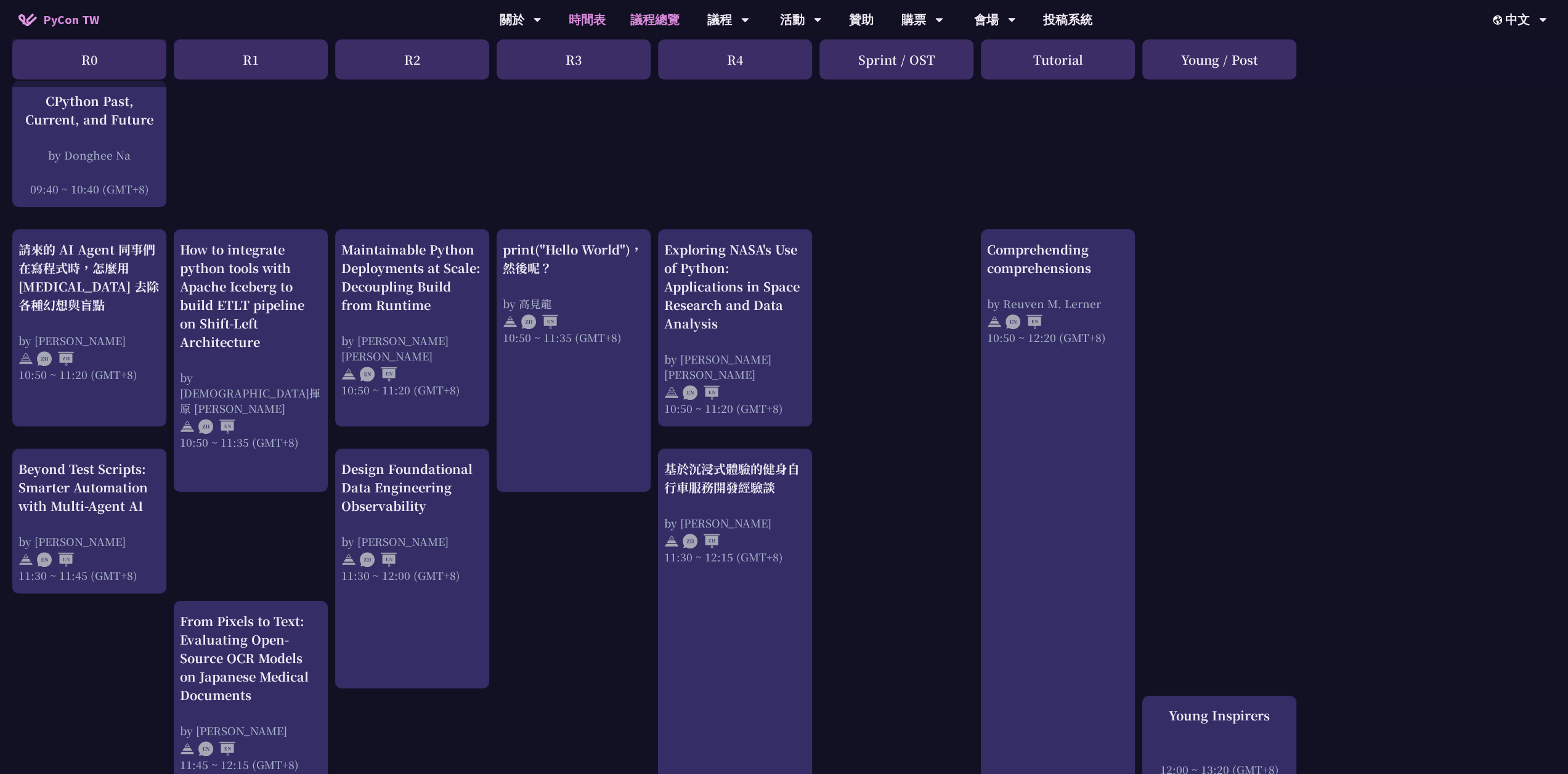
click at [647, 19] on link "議程總覽" at bounding box center [655, 19] width 74 height 39
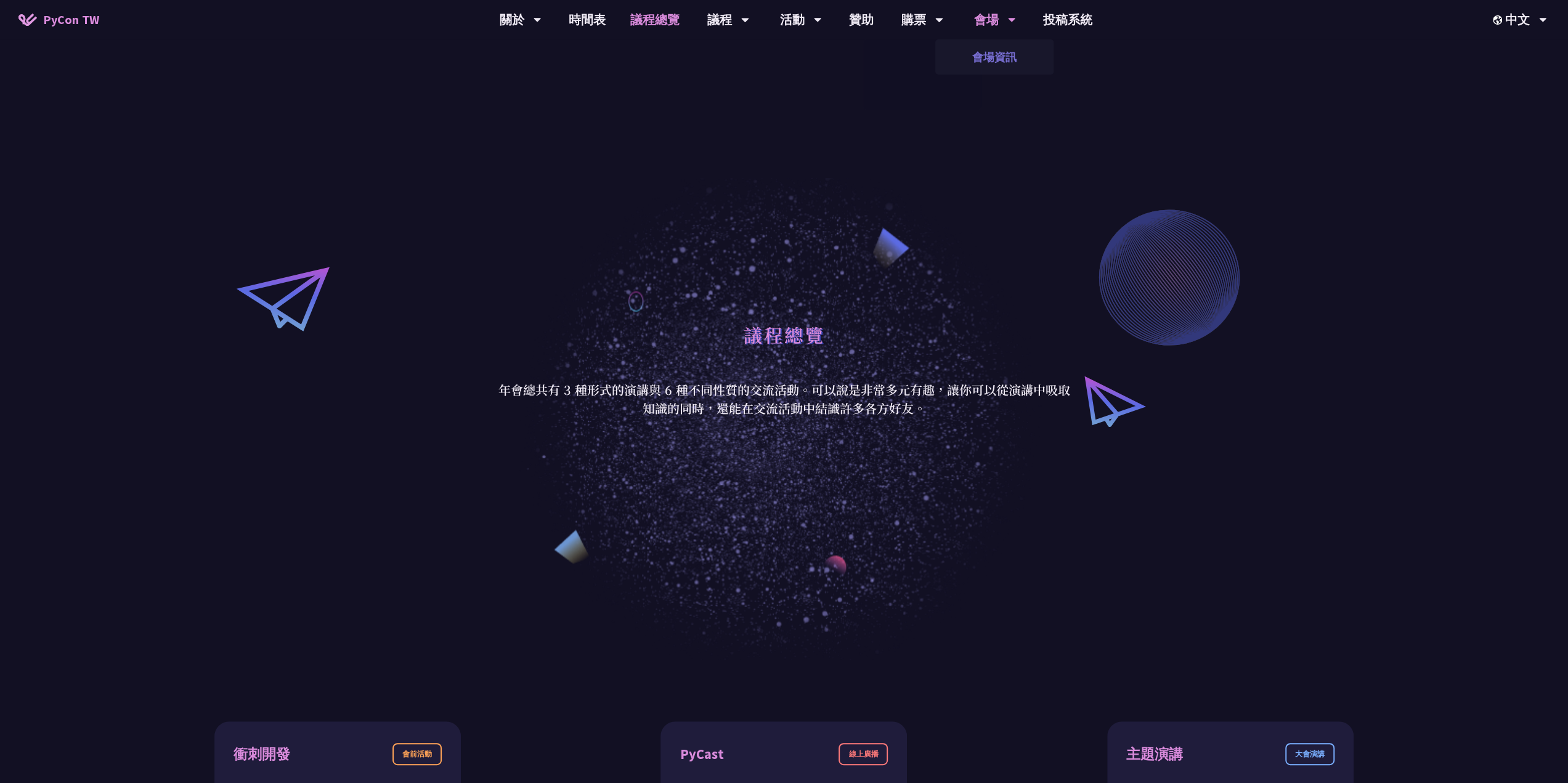
click at [1004, 61] on link "會場資訊" at bounding box center [994, 57] width 118 height 29
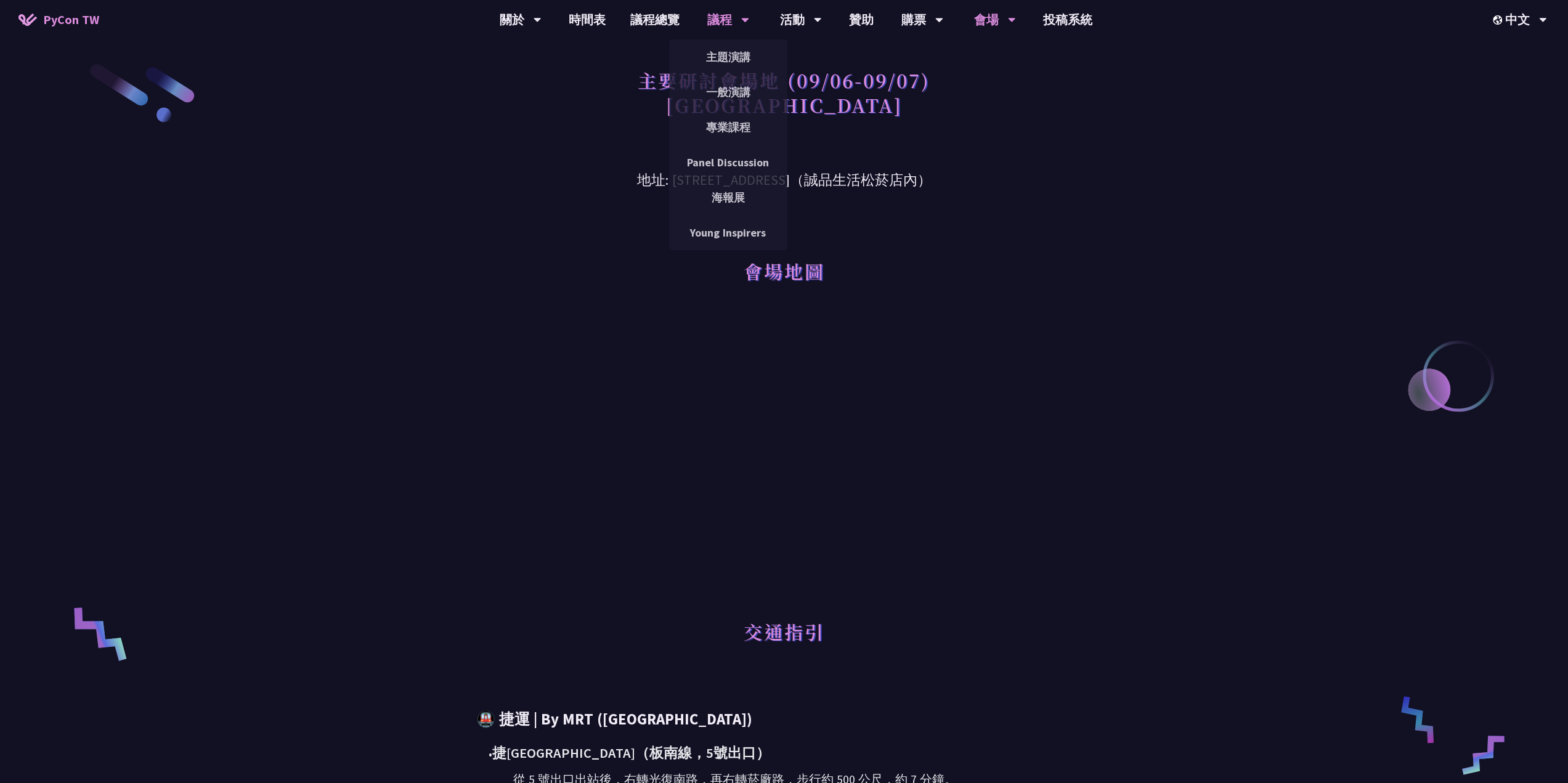
click at [541, 15] on div "議程" at bounding box center [520, 19] width 42 height 39
